Goal: Transaction & Acquisition: Purchase product/service

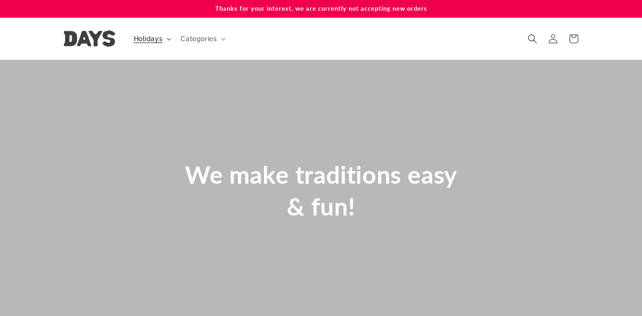
scroll to position [0, 642]
click at [146, 39] on span "Holidays" at bounding box center [148, 39] width 29 height 8
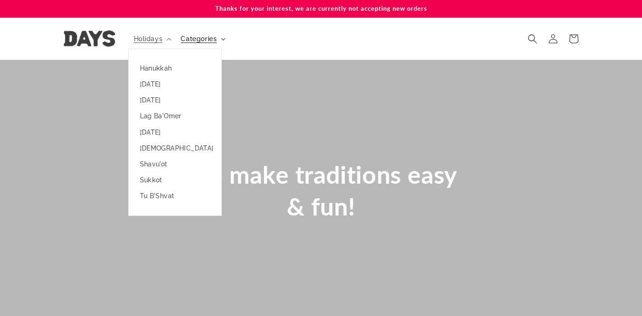
click at [210, 37] on span "Categories" at bounding box center [199, 39] width 36 height 8
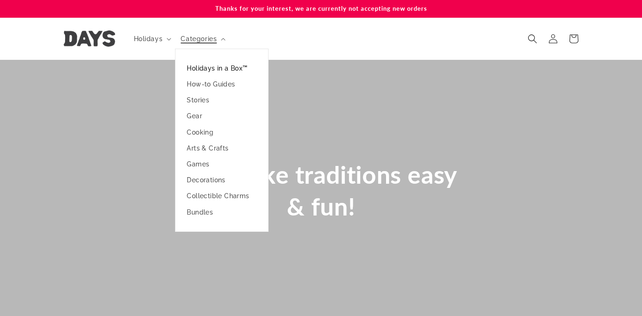
scroll to position [0, 1283]
click at [209, 67] on link "Holidays in a Box™" at bounding box center [221, 68] width 93 height 16
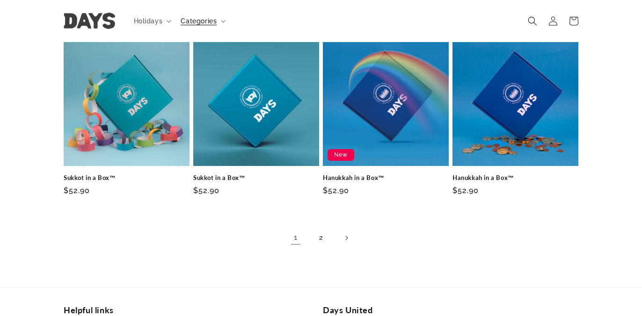
scroll to position [618, 0]
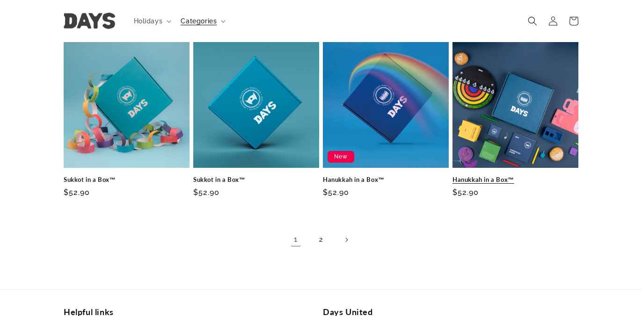
click at [515, 176] on link "Hanukkah in a Box™" at bounding box center [515, 180] width 126 height 8
